Goal: Task Accomplishment & Management: Complete application form

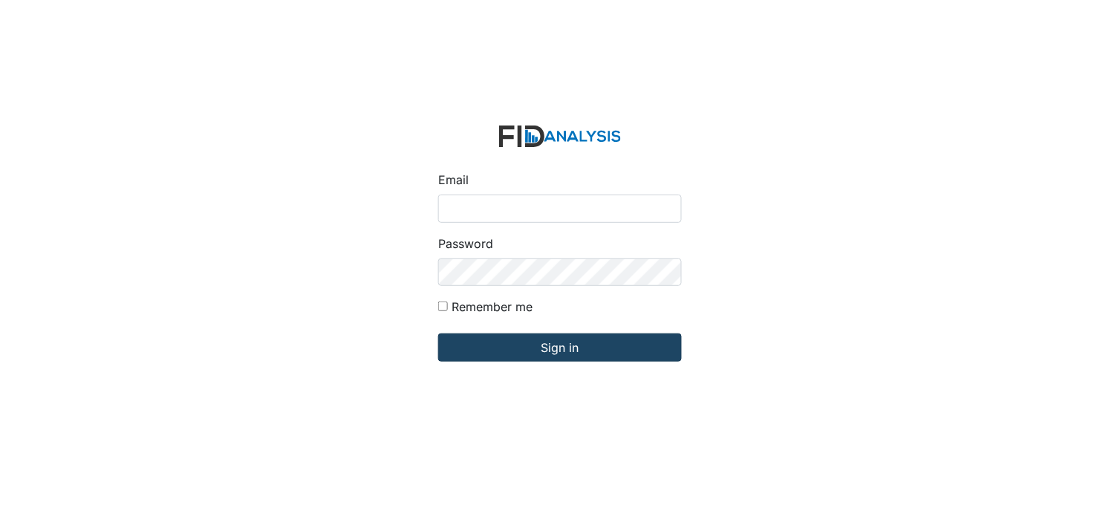
type input "[PERSON_NAME][EMAIL_ADDRESS][DOMAIN_NAME]"
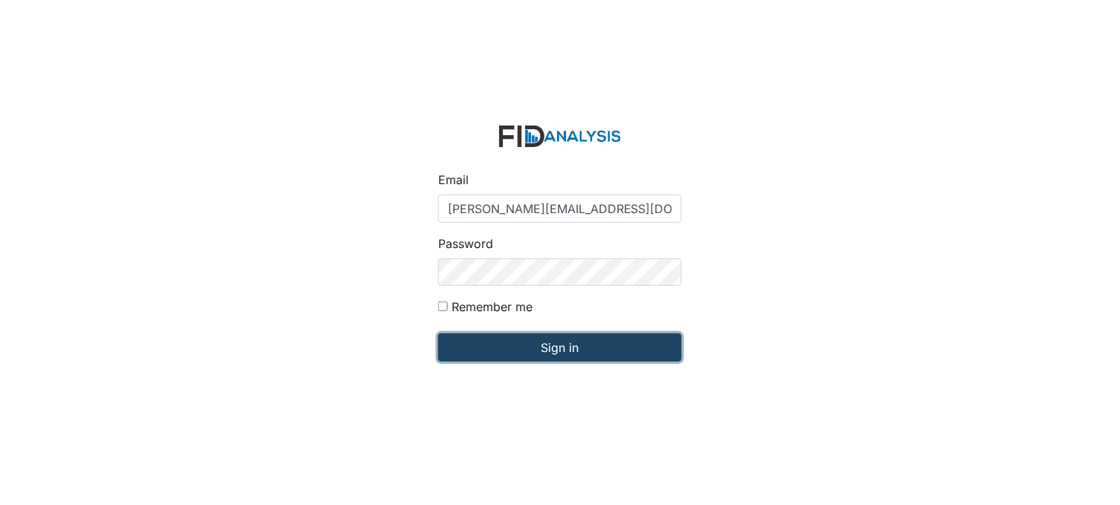
click at [561, 342] on input "Sign in" at bounding box center [560, 348] width 244 height 28
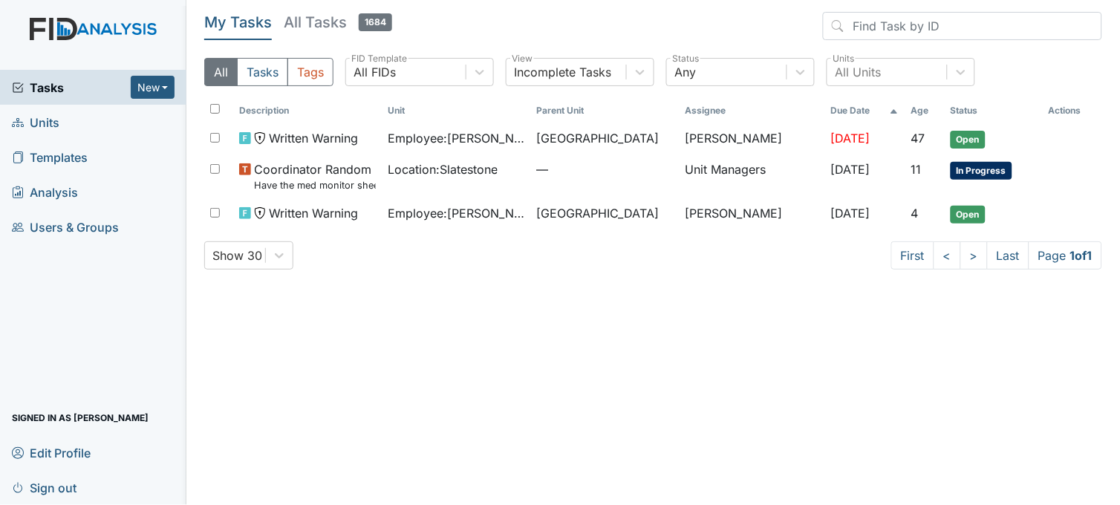
click at [50, 120] on span "Units" at bounding box center [36, 122] width 48 height 23
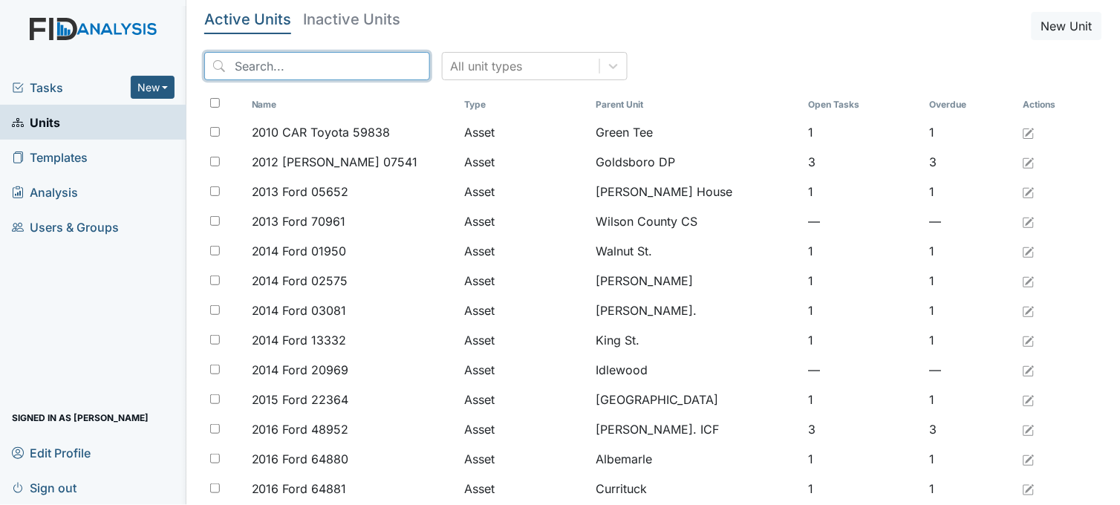
click at [303, 64] on input "search" at bounding box center [317, 66] width 226 height 28
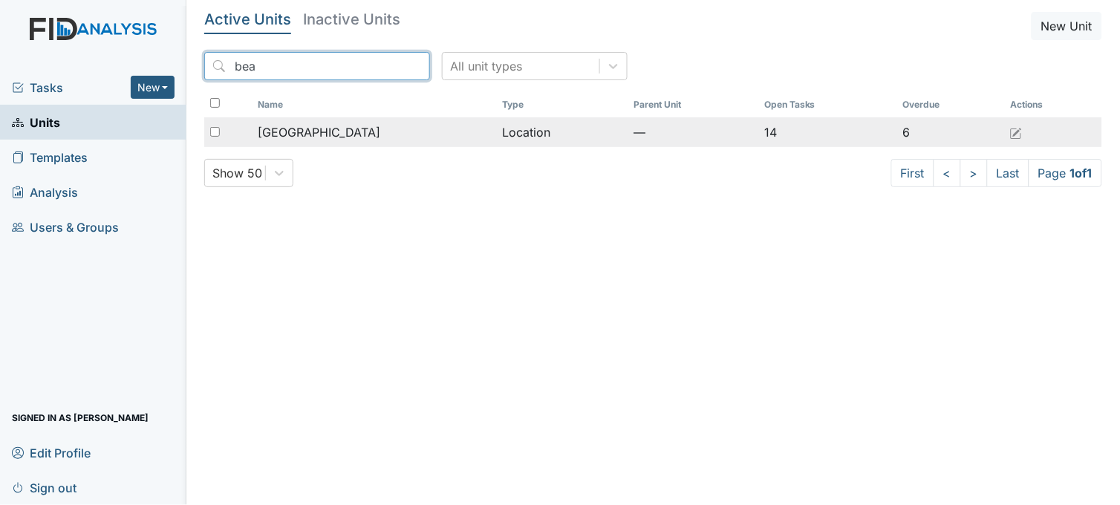
type input "bea"
click at [328, 137] on span "[GEOGRAPHIC_DATA]" at bounding box center [319, 132] width 123 height 18
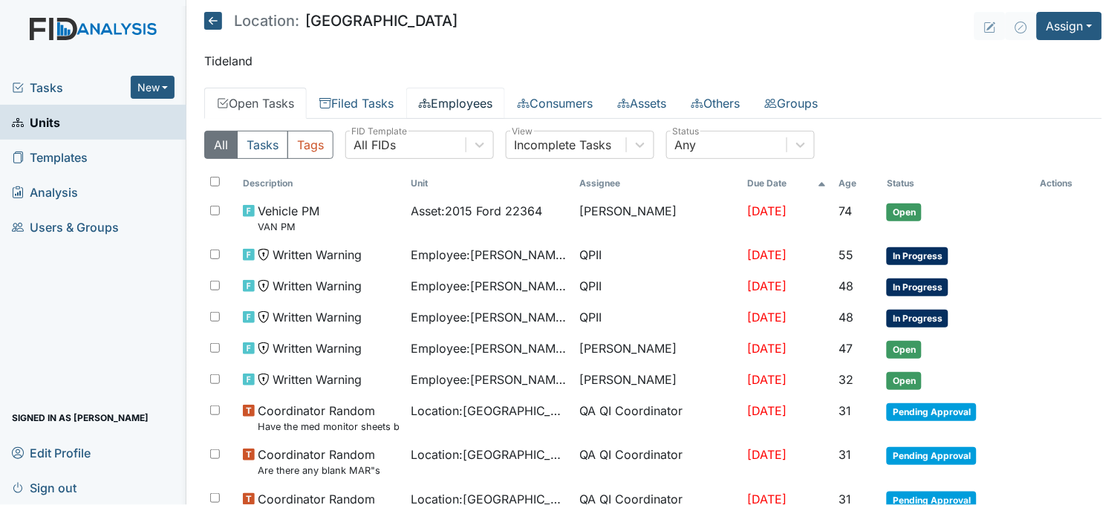
click at [468, 100] on link "Employees" at bounding box center [455, 103] width 99 height 31
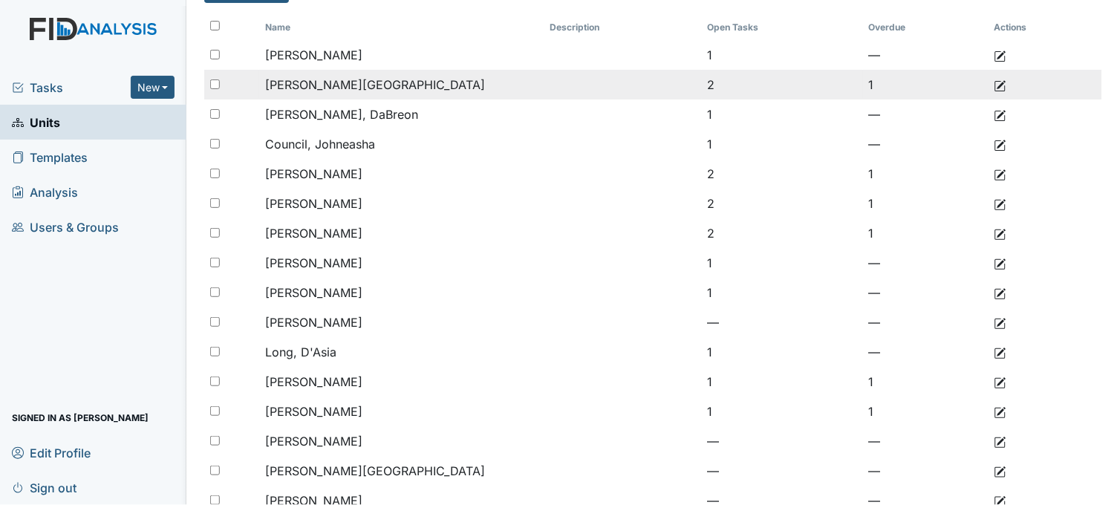
scroll to position [165, 0]
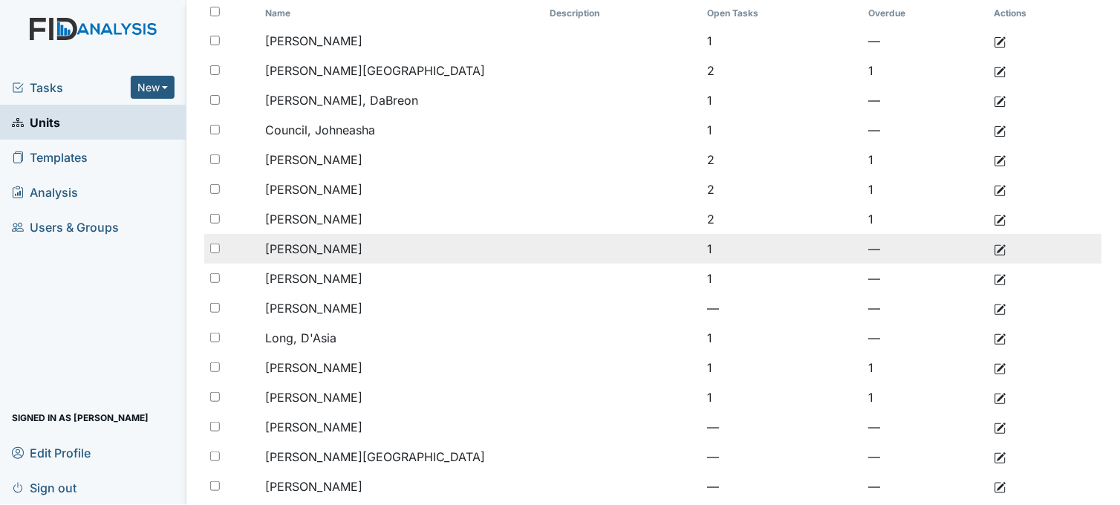
click at [342, 249] on span "Harris, Christa" at bounding box center [313, 248] width 97 height 15
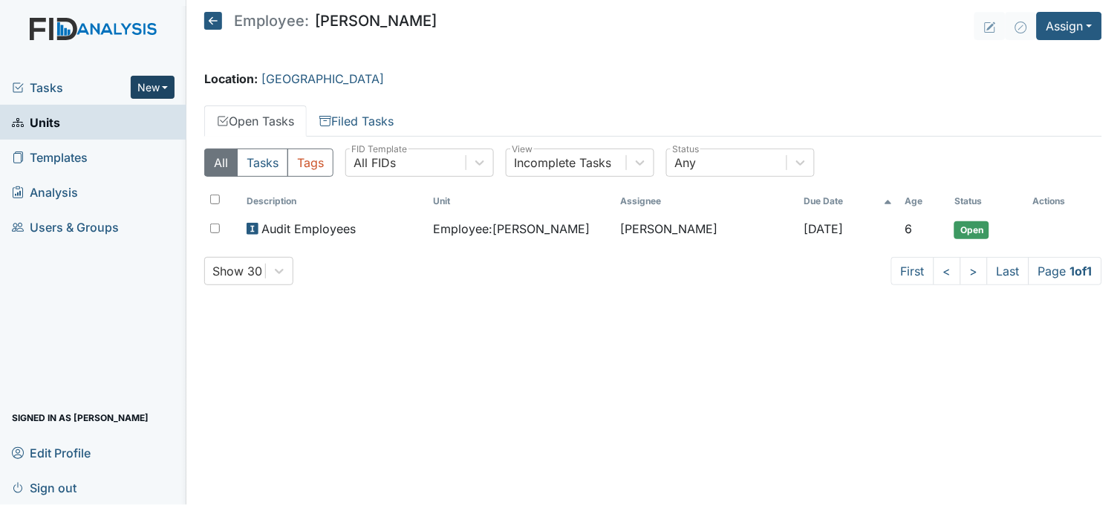
click at [151, 85] on button "New" at bounding box center [153, 87] width 45 height 23
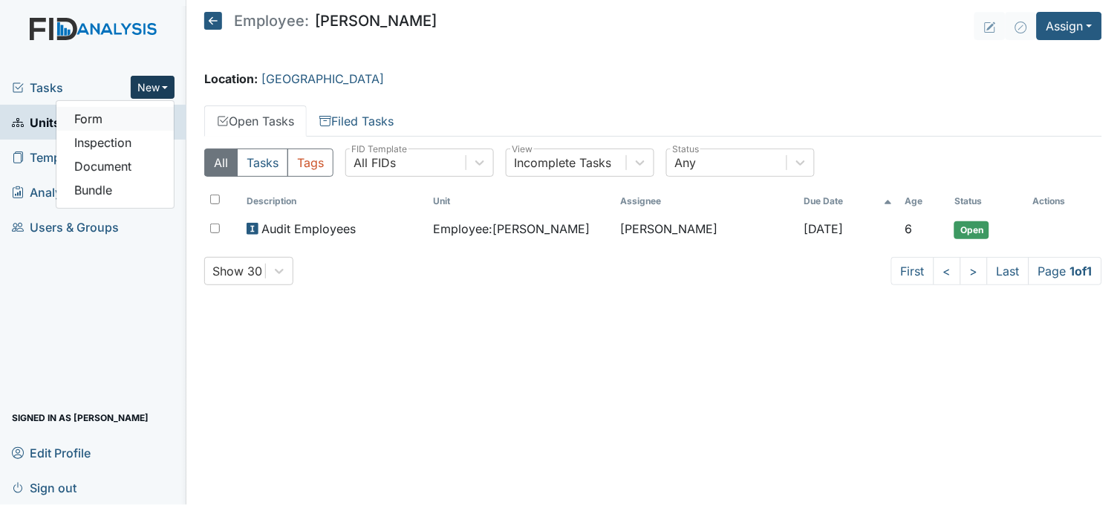
click at [143, 111] on link "Form" at bounding box center [114, 119] width 117 height 24
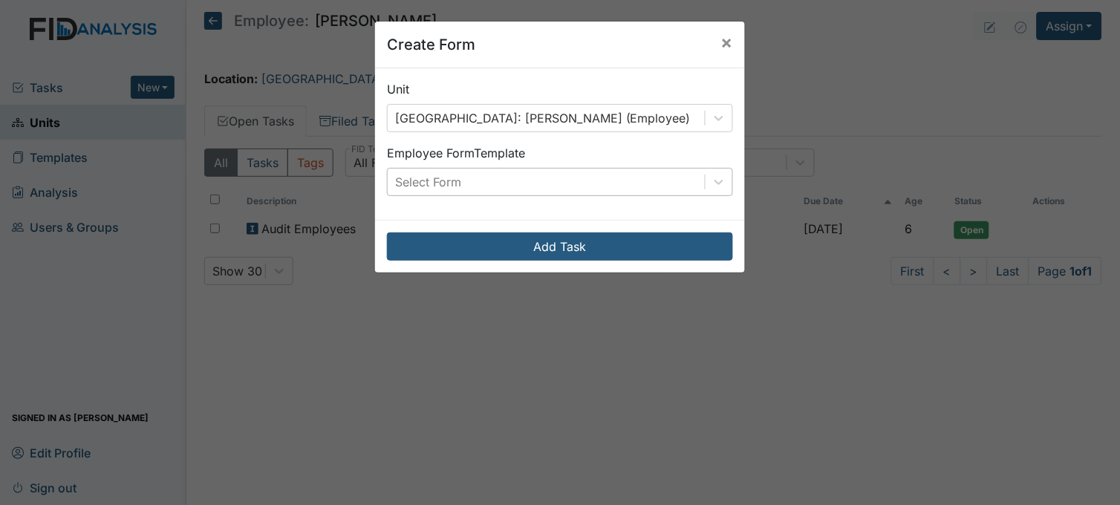
click at [605, 183] on div "Select Form" at bounding box center [546, 182] width 317 height 27
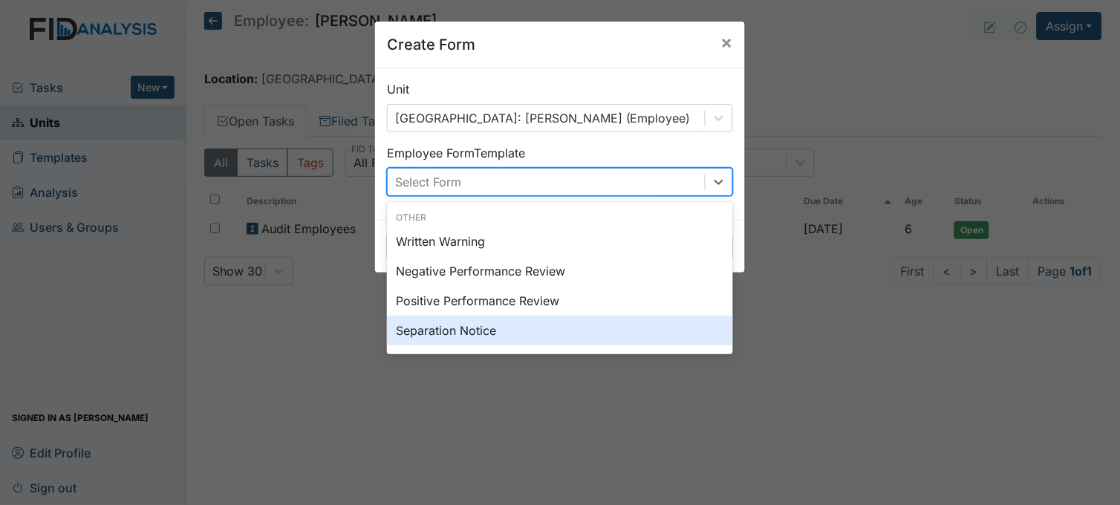
click at [472, 325] on div "Separation Notice" at bounding box center [560, 331] width 346 height 30
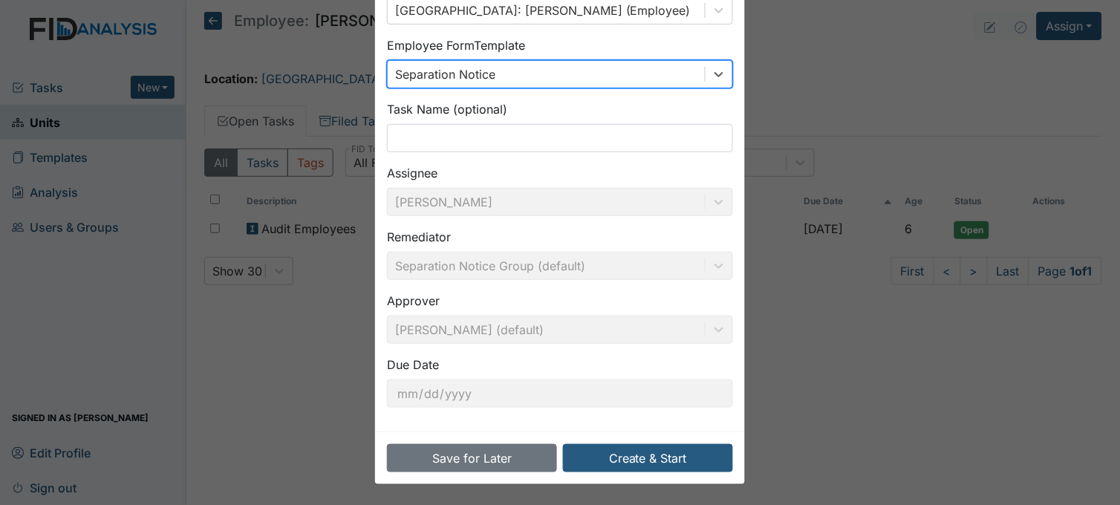
scroll to position [109, 0]
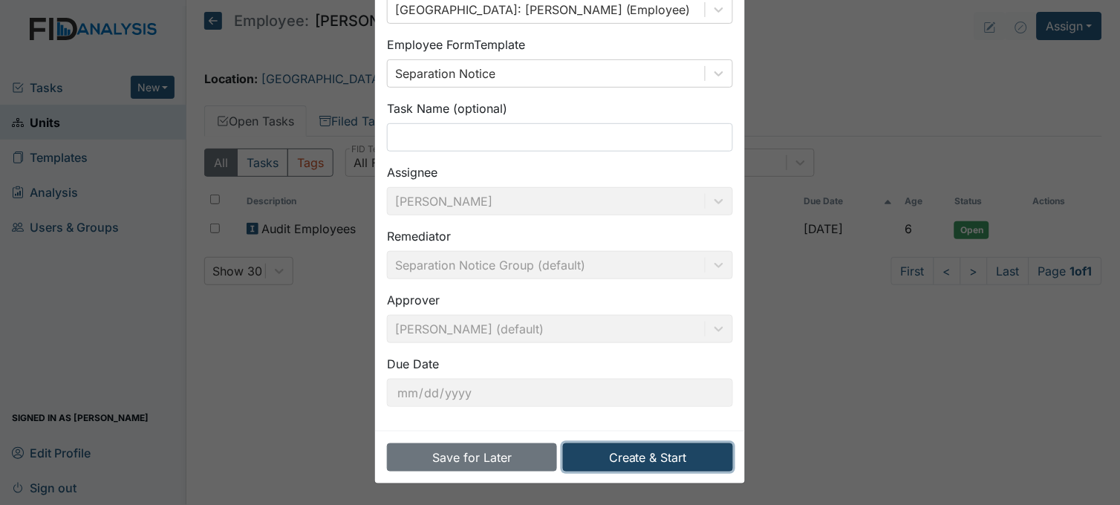
click at [639, 467] on button "Create & Start" at bounding box center [648, 458] width 170 height 28
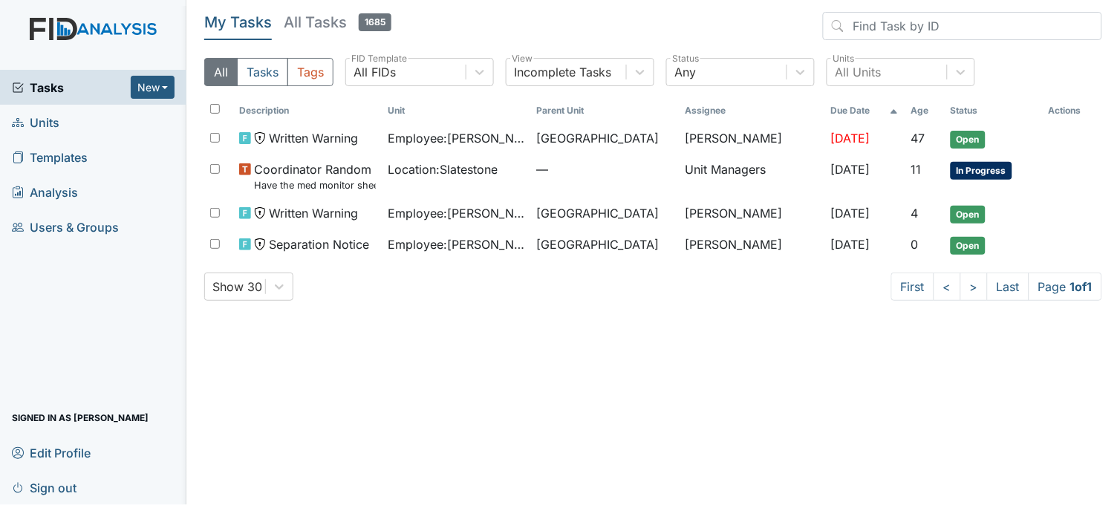
click at [65, 129] on link "Units" at bounding box center [93, 122] width 186 height 35
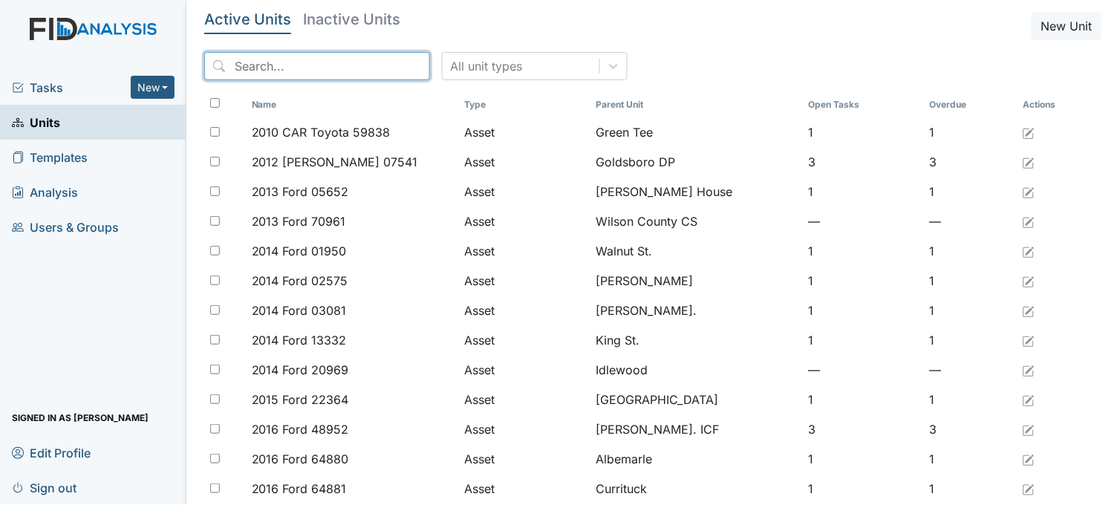
click at [350, 65] on input "search" at bounding box center [317, 66] width 226 height 28
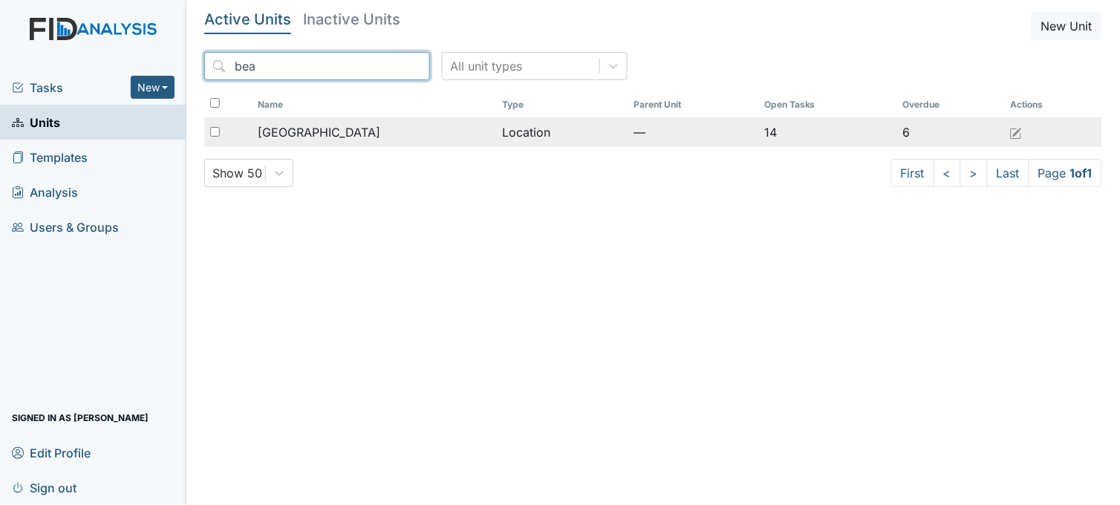
type input "bea"
click at [348, 128] on span "[GEOGRAPHIC_DATA]" at bounding box center [319, 132] width 123 height 18
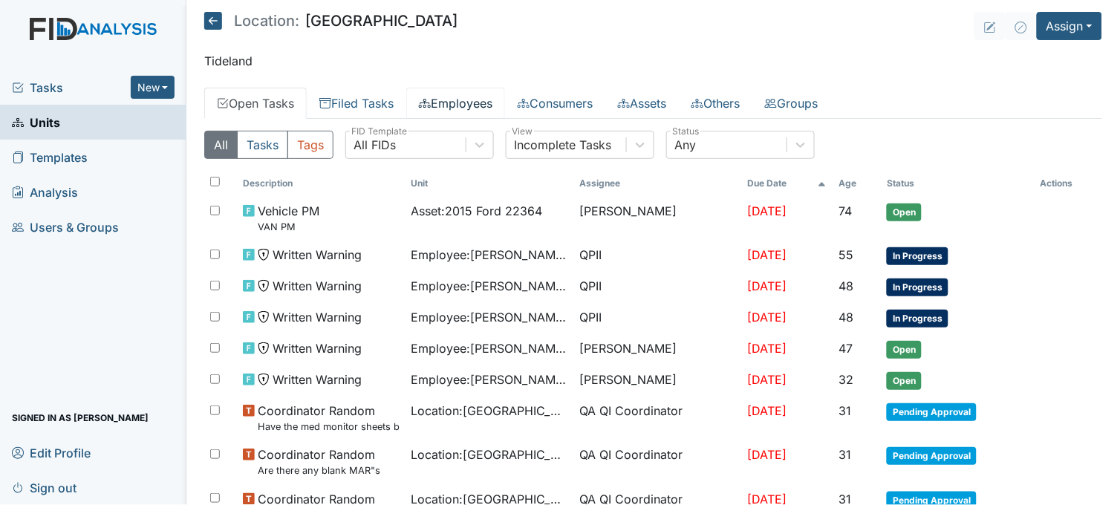
click at [483, 101] on link "Employees" at bounding box center [455, 103] width 99 height 31
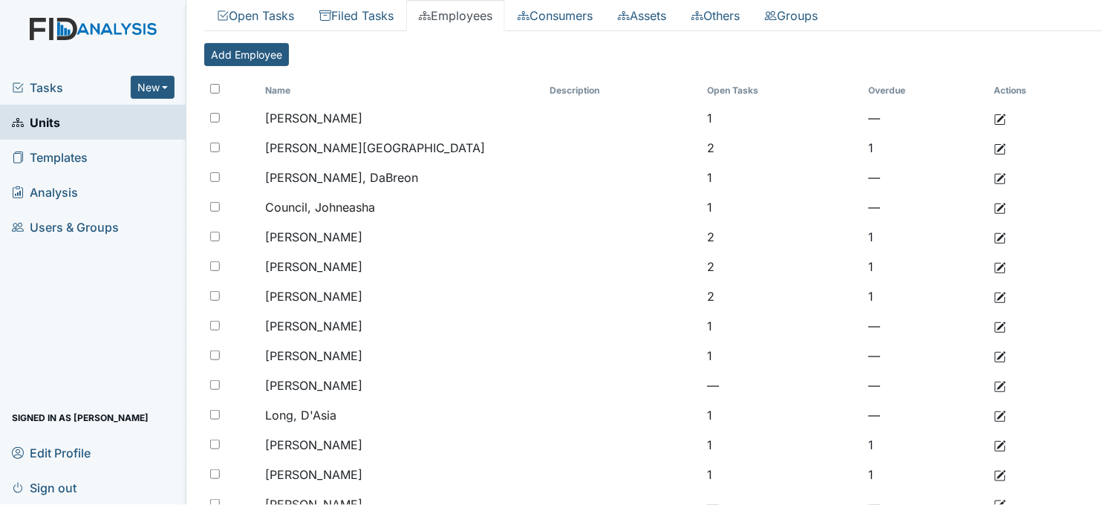
scroll to position [69, 0]
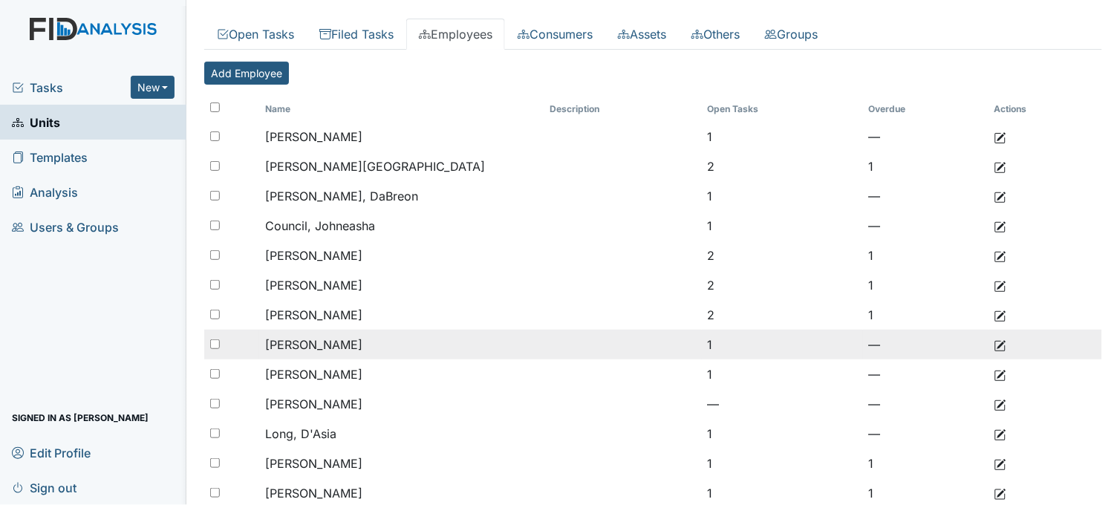
click at [336, 351] on span "[PERSON_NAME]" at bounding box center [313, 344] width 97 height 15
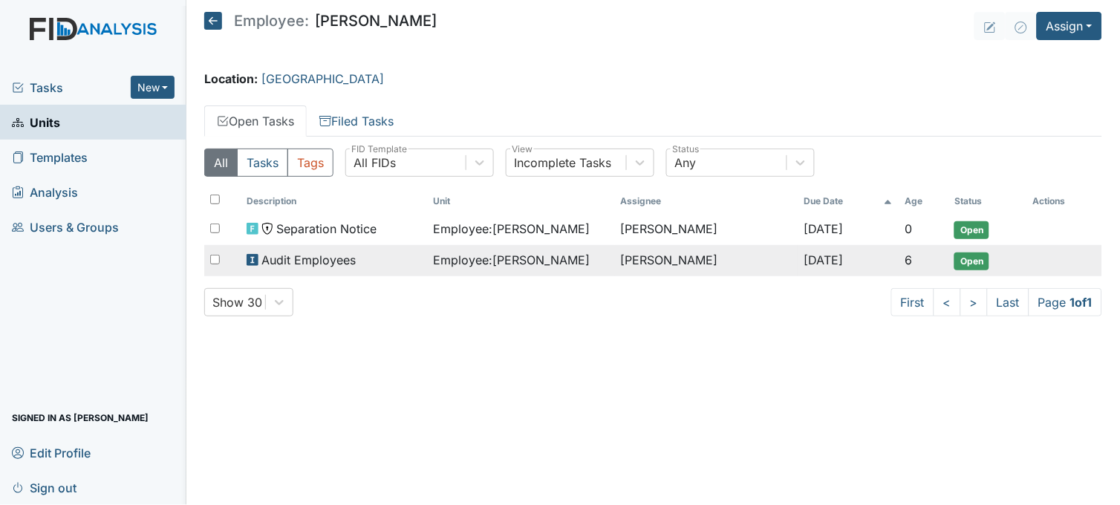
click at [428, 266] on td "Employee : Harris, Christa" at bounding box center [521, 260] width 187 height 31
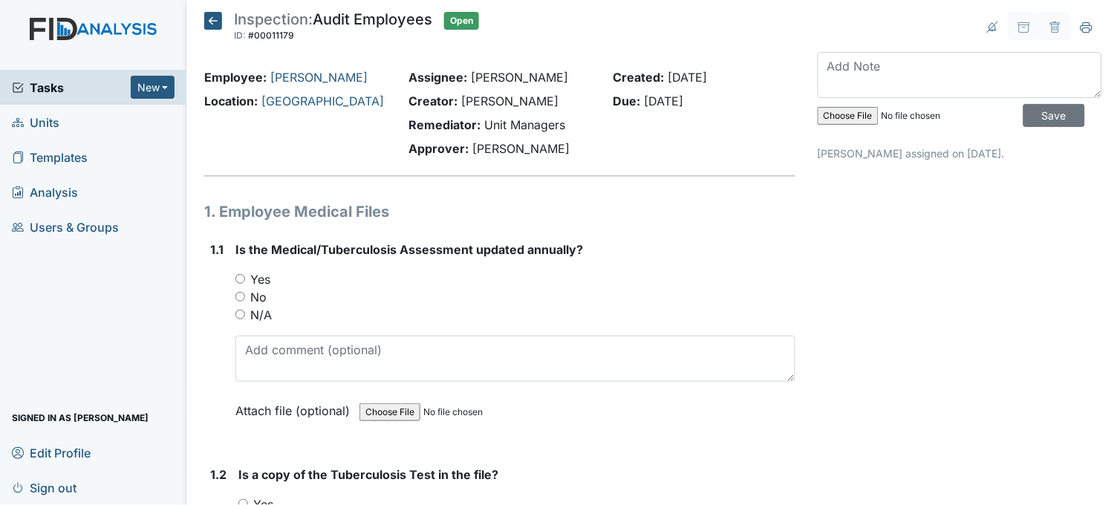
click at [213, 19] on icon at bounding box center [213, 21] width 18 height 18
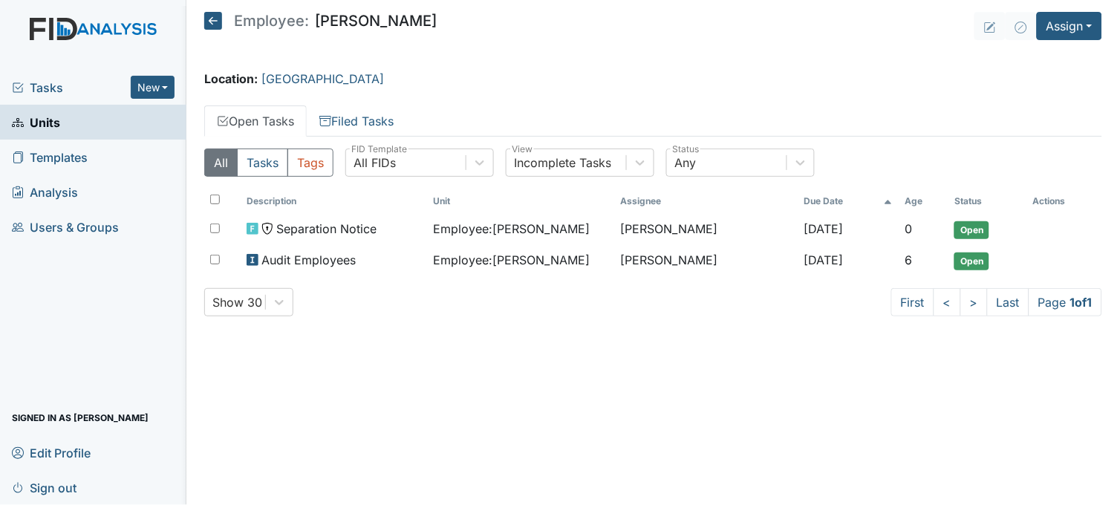
click at [212, 16] on icon at bounding box center [213, 21] width 18 height 18
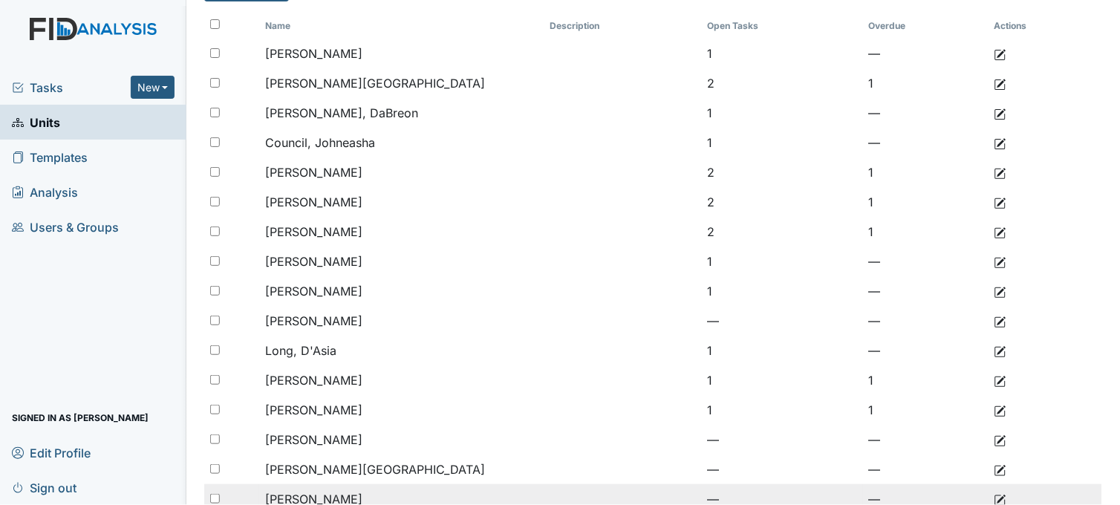
scroll to position [152, 0]
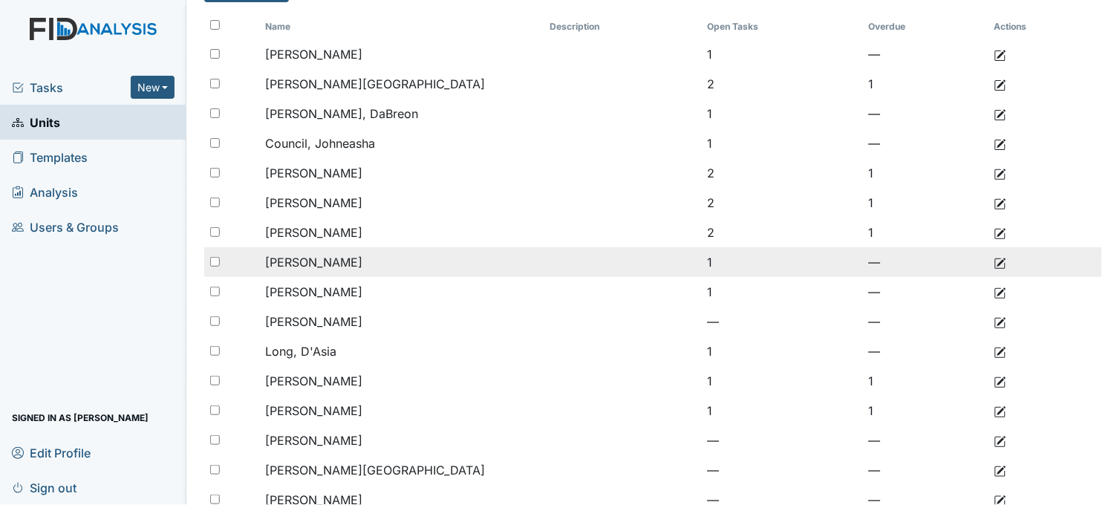
click at [995, 265] on use at bounding box center [1000, 263] width 11 height 11
click at [318, 262] on span "[PERSON_NAME]" at bounding box center [313, 262] width 97 height 15
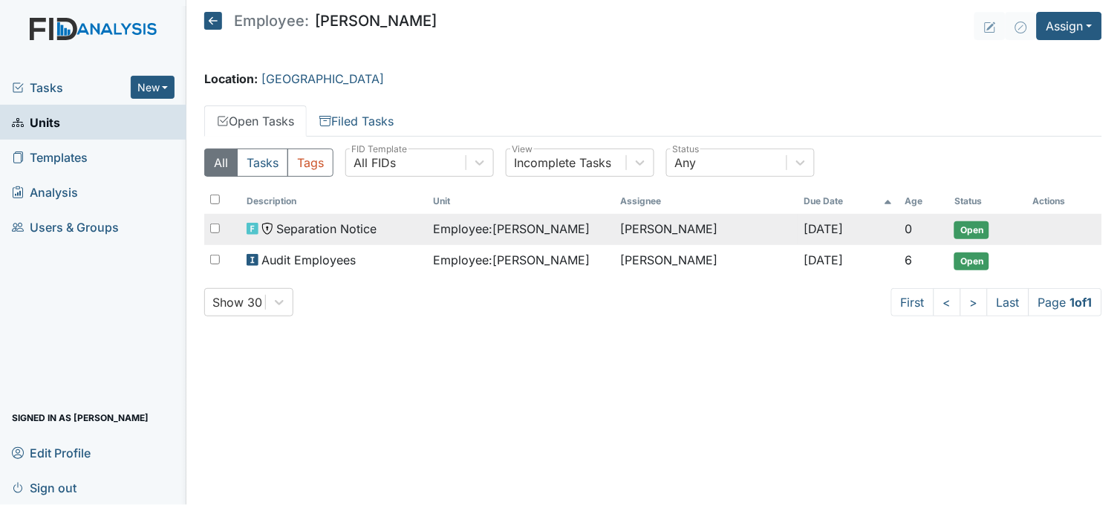
click at [492, 232] on span "Employee : Harris, Christa" at bounding box center [512, 229] width 157 height 18
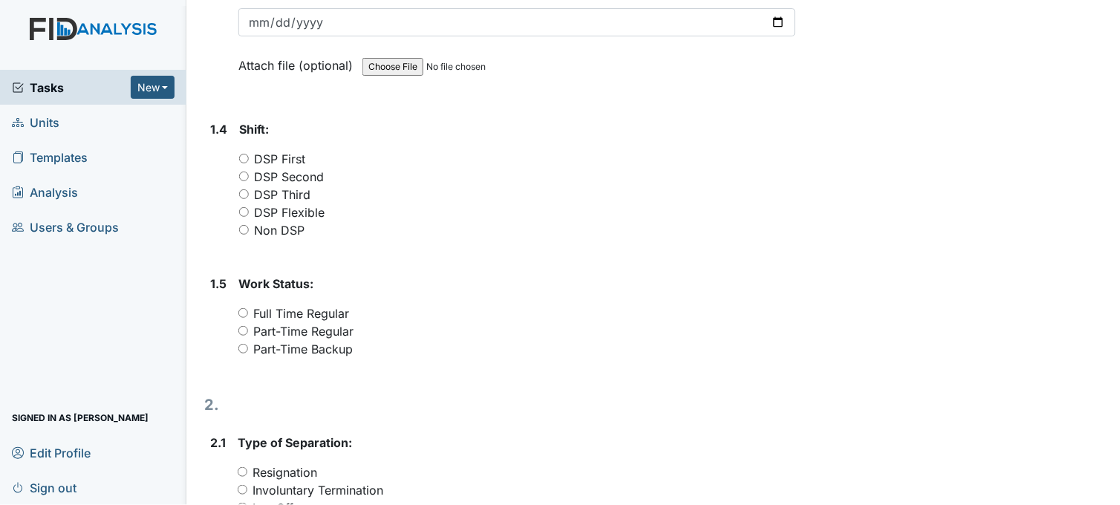
scroll to position [495, 0]
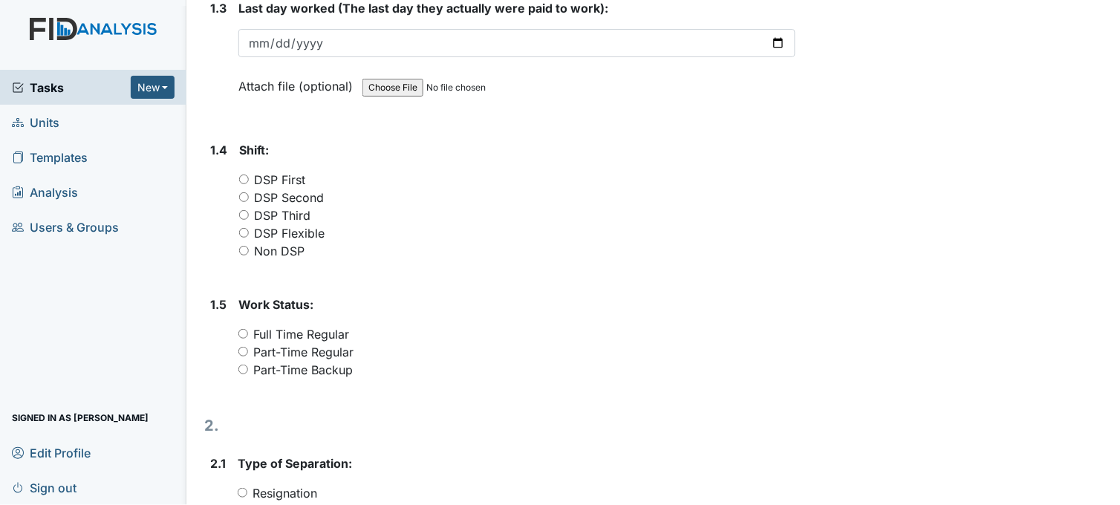
click at [244, 175] on input "DSP First" at bounding box center [244, 180] width 10 height 10
radio input "true"
click at [244, 195] on input "DSP Second" at bounding box center [244, 197] width 10 height 10
radio input "true"
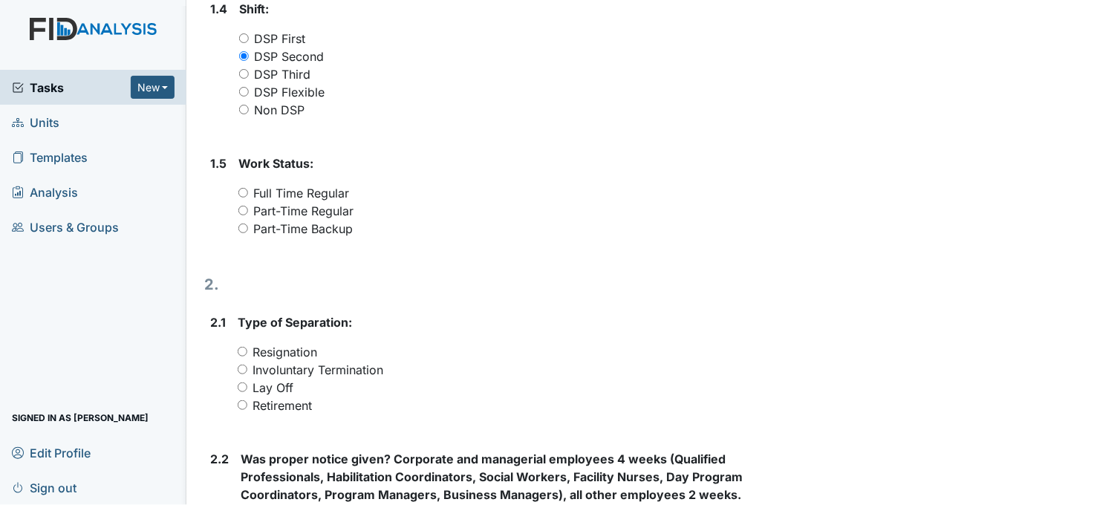
scroll to position [743, 0]
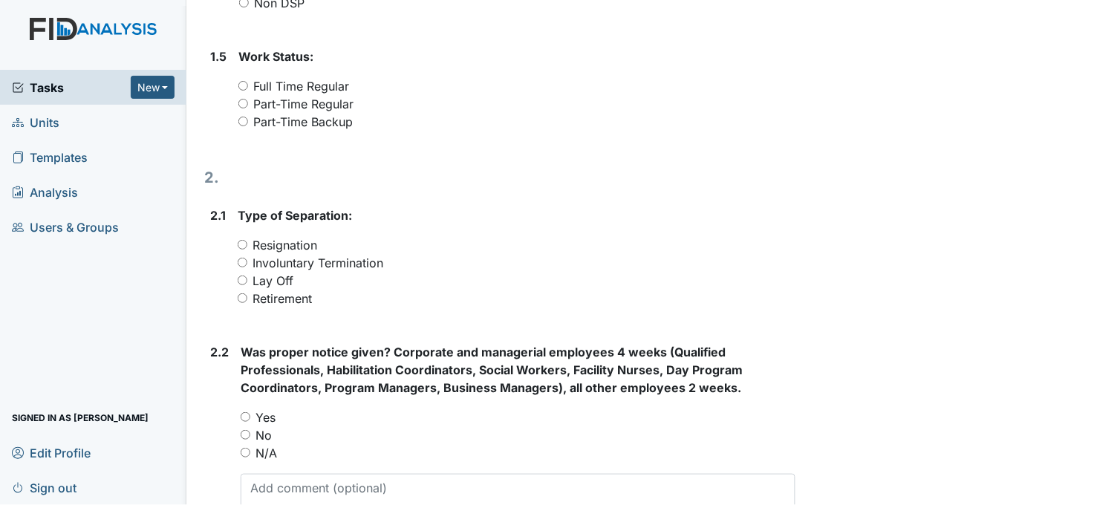
click at [243, 119] on input "Part-Time Backup" at bounding box center [243, 122] width 10 height 10
radio input "true"
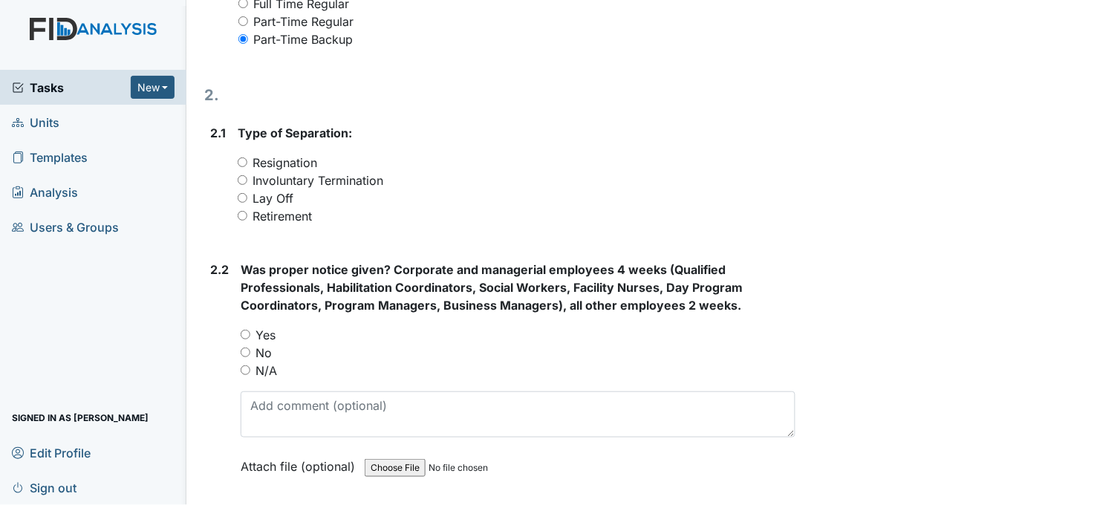
click at [241, 175] on input "Involuntary Termination" at bounding box center [243, 180] width 10 height 10
radio input "true"
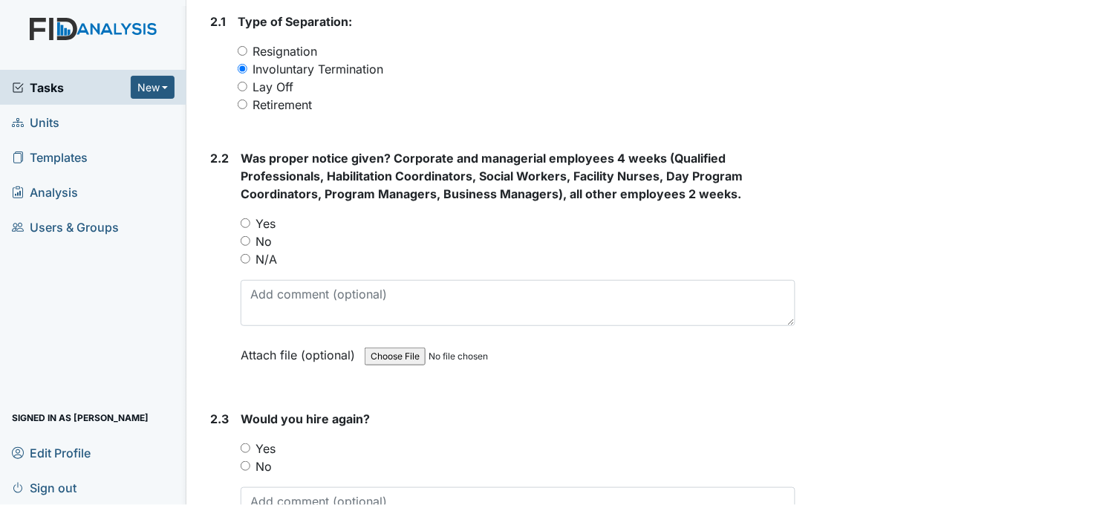
scroll to position [990, 0]
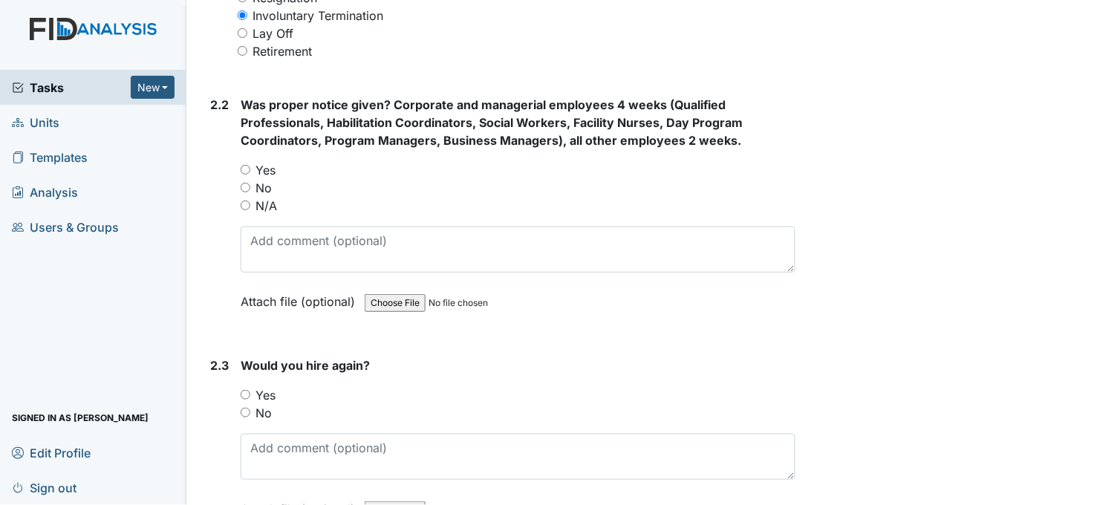
click at [242, 183] on input "No" at bounding box center [246, 188] width 10 height 10
radio input "true"
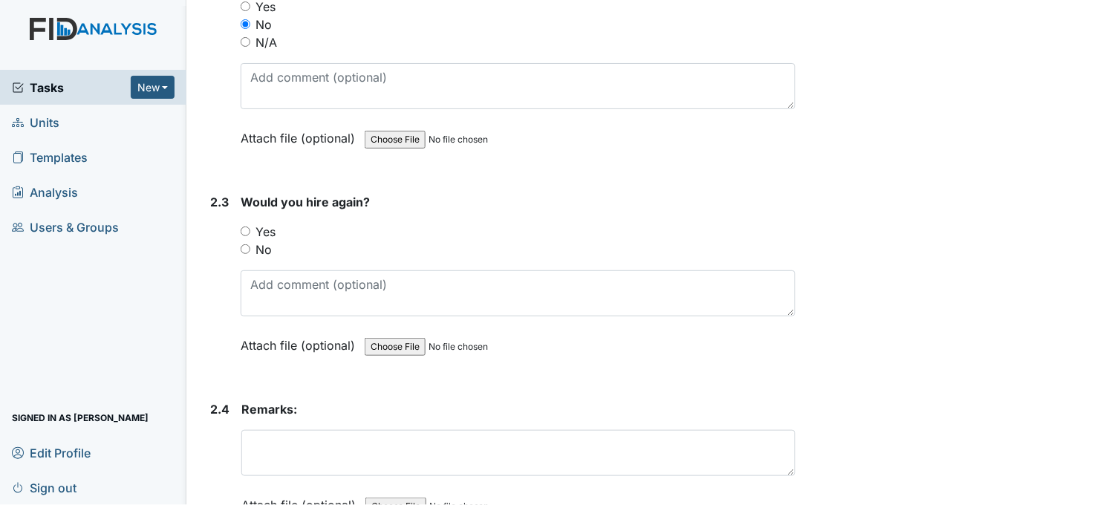
scroll to position [1155, 0]
click at [246, 244] on input "No" at bounding box center [246, 248] width 10 height 10
radio input "true"
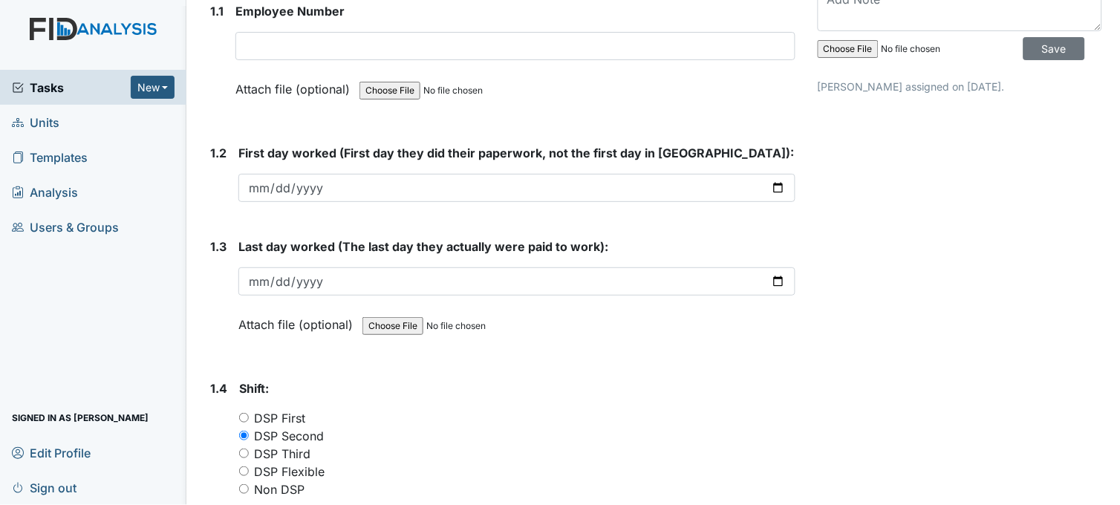
scroll to position [0, 0]
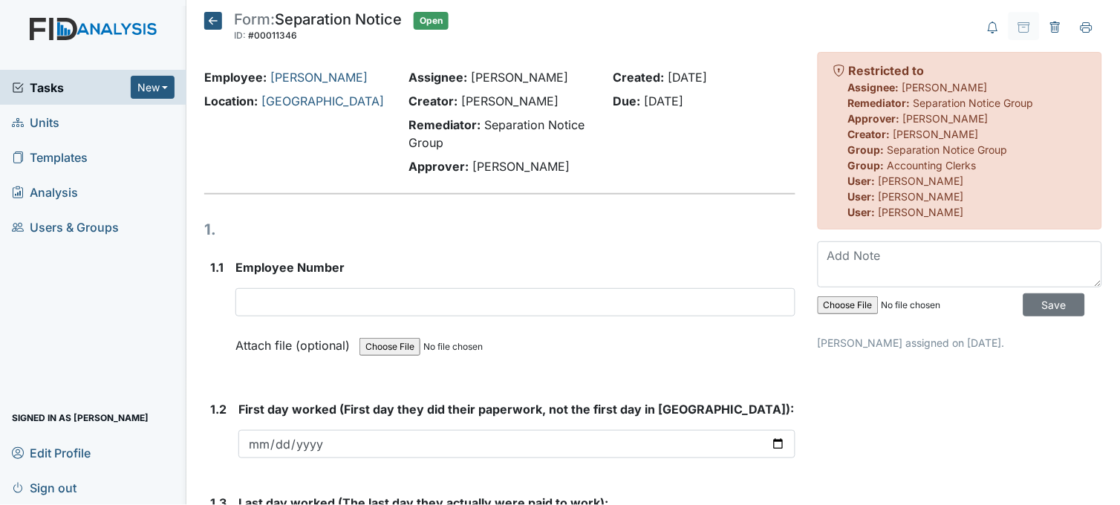
click at [211, 25] on icon at bounding box center [213, 21] width 18 height 18
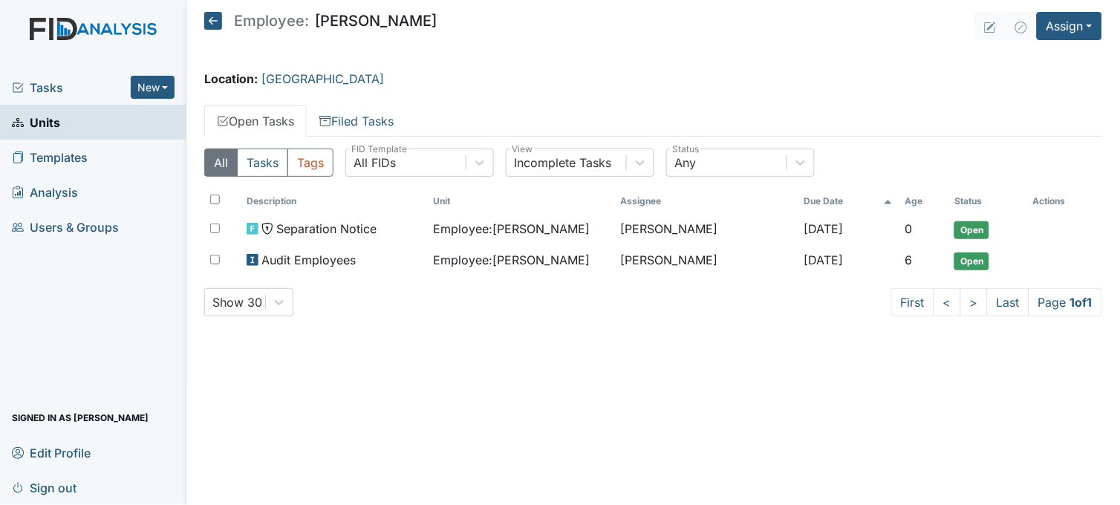
click at [36, 85] on span "Tasks" at bounding box center [71, 88] width 119 height 18
